Goal: Task Accomplishment & Management: Use online tool/utility

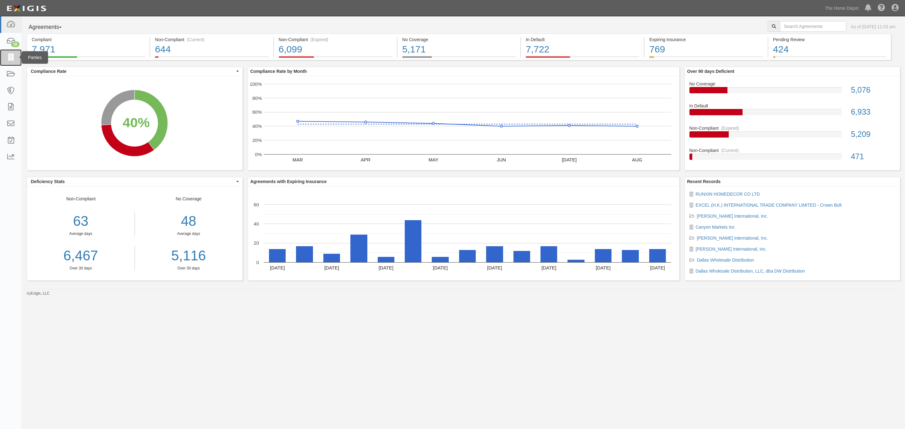
click at [0, 58] on link at bounding box center [11, 57] width 22 height 17
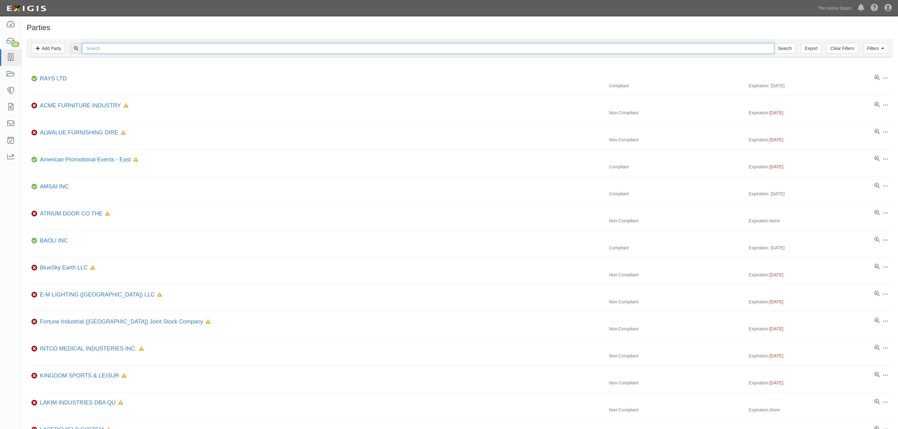
click at [102, 49] on input "text" at bounding box center [428, 48] width 692 height 11
type input "joyc"
click at [774, 43] on input "Search" at bounding box center [785, 48] width 22 height 11
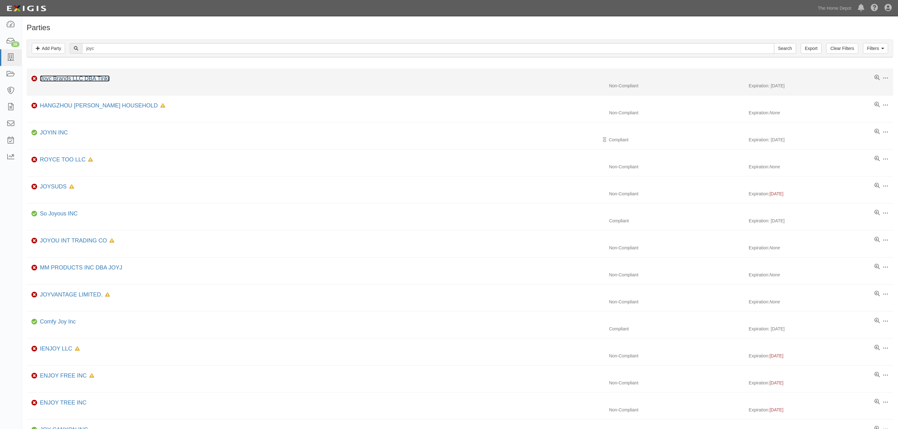
click at [89, 79] on link "Joyc Brands LLC DBA Tinkr" at bounding box center [75, 78] width 70 height 6
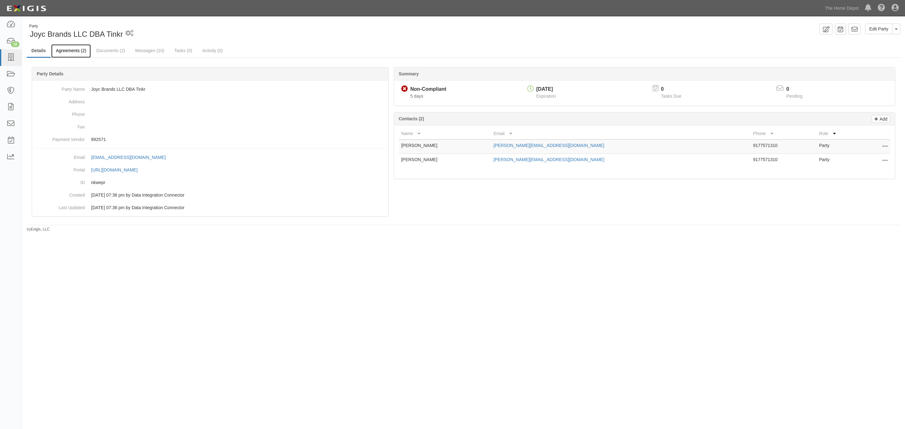
click at [80, 56] on link "Agreements (2)" at bounding box center [71, 51] width 40 height 14
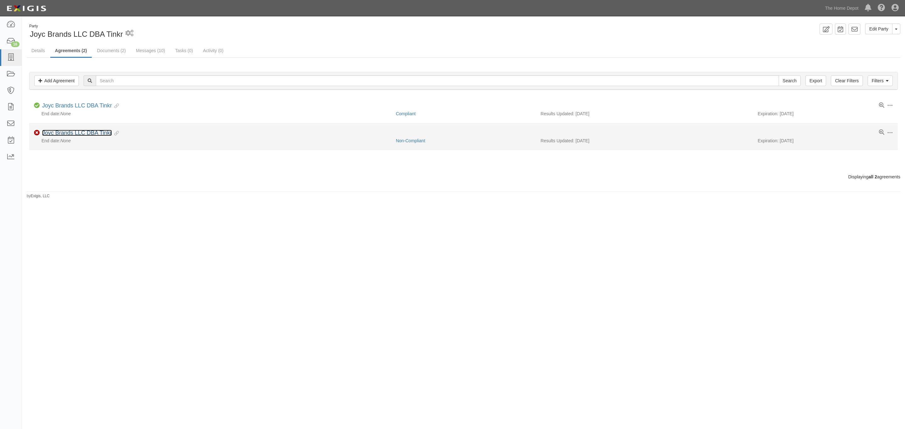
click at [70, 133] on link "Joyc Brands LLC DBA Tinkr" at bounding box center [77, 133] width 70 height 6
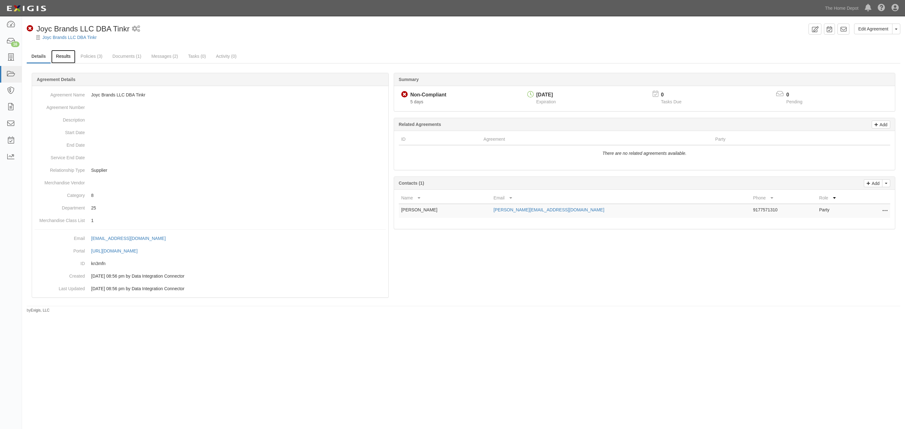
click at [67, 56] on link "Results" at bounding box center [63, 57] width 24 height 14
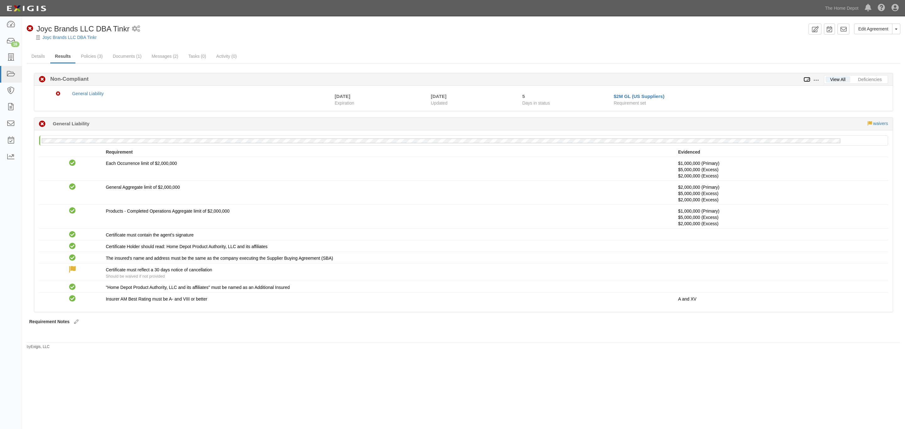
click at [807, 80] on icon at bounding box center [806, 80] width 7 height 4
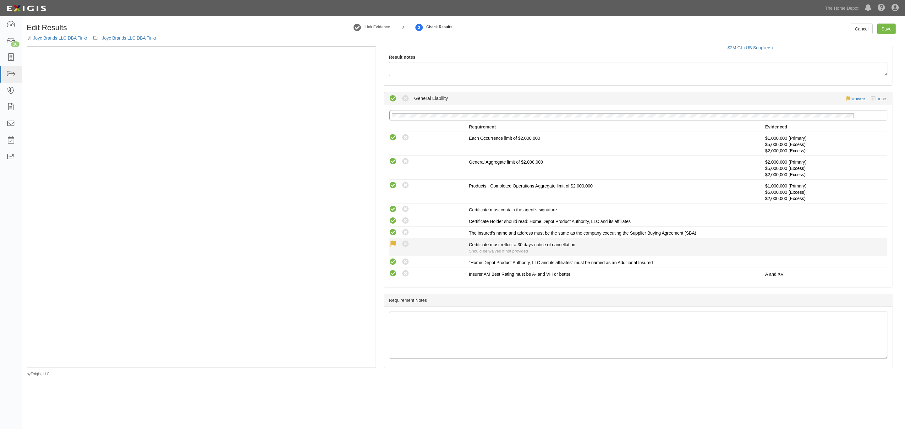
scroll to position [70, 0]
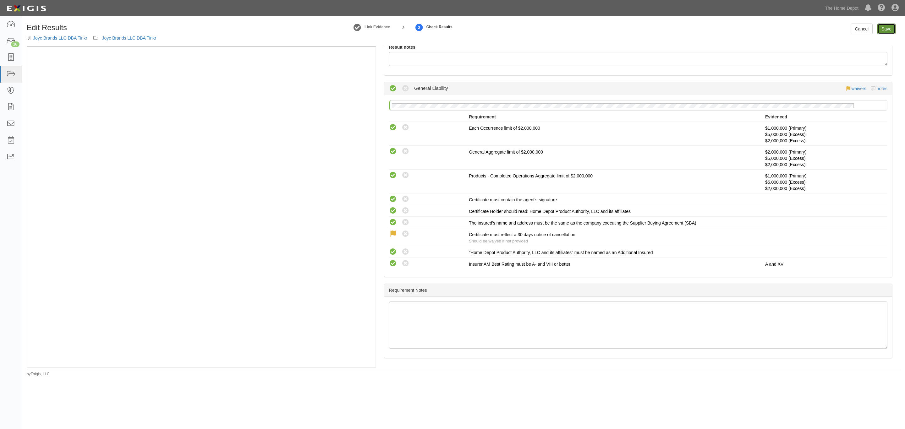
click at [880, 32] on link "Save" at bounding box center [886, 29] width 18 height 11
radio input "true"
click at [0, 0] on div "Confirm Results Joyc Brands LLC DBA Tinkr Joyc Brands LLC DBA Tinkr Status Comp…" at bounding box center [0, 0] width 0 height 0
click at [882, 29] on link "Save" at bounding box center [886, 29] width 18 height 11
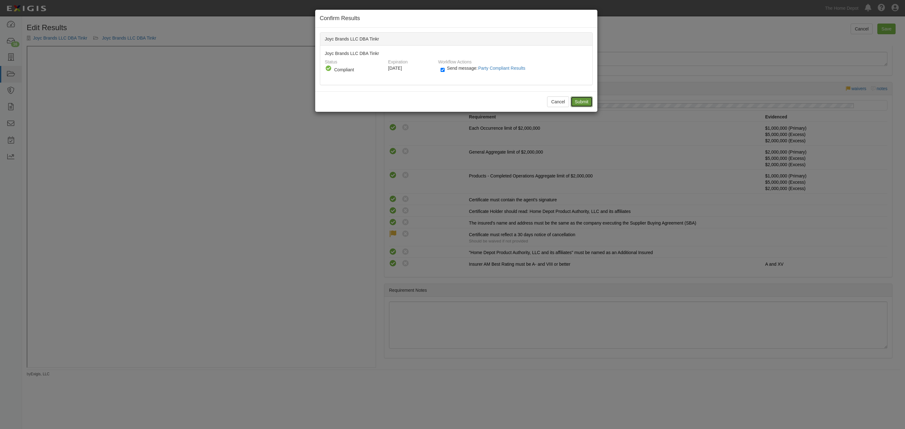
click at [586, 99] on input "Submit" at bounding box center [582, 101] width 22 height 11
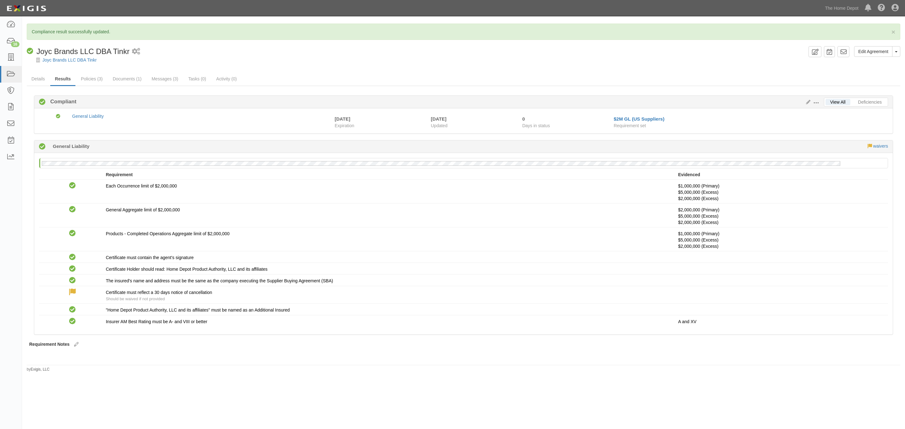
drag, startPoint x: 762, startPoint y: 407, endPoint x: 760, endPoint y: 402, distance: 6.0
click at [762, 405] on html "Toggle navigation Dashboard 16 Inbox Parties Agreements Coverages Documents Mes…" at bounding box center [452, 202] width 905 height 405
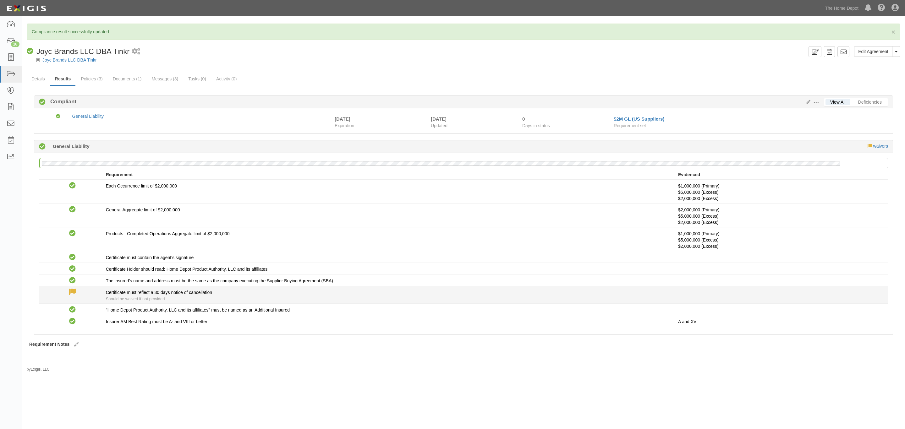
click at [750, 296] on p at bounding box center [780, 292] width 205 height 6
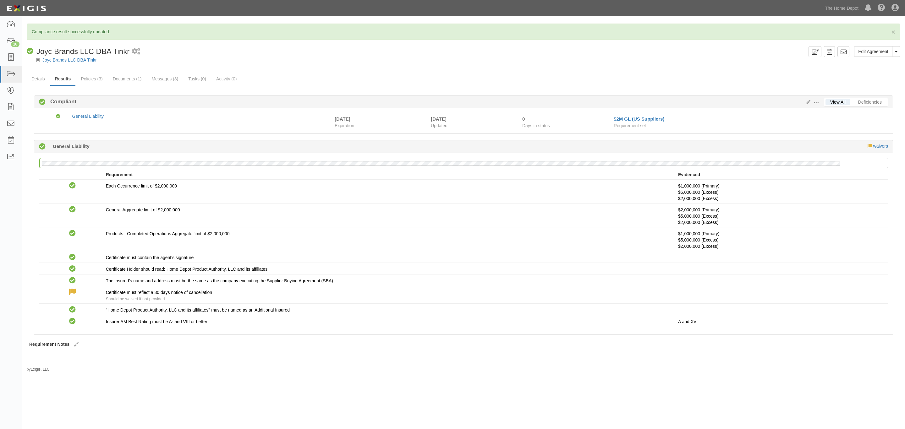
click at [666, 72] on div "× Compliance result successfully updated. Edit Agreement Toggle Agreement Dropd…" at bounding box center [463, 198] width 883 height 349
click at [496, 50] on div "Compliant Joyc Brands LLC DBA Tinkr 1 scheduled workflow" at bounding box center [416, 51] width 779 height 11
